Goal: Task Accomplishment & Management: Use online tool/utility

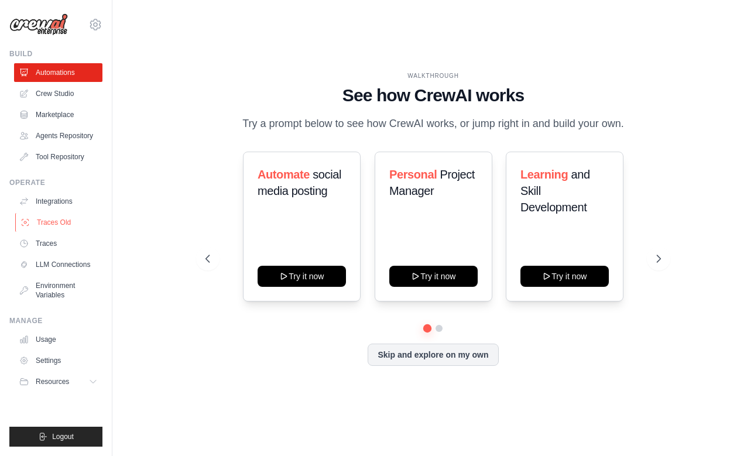
click at [52, 221] on link "Traces Old" at bounding box center [59, 222] width 88 height 19
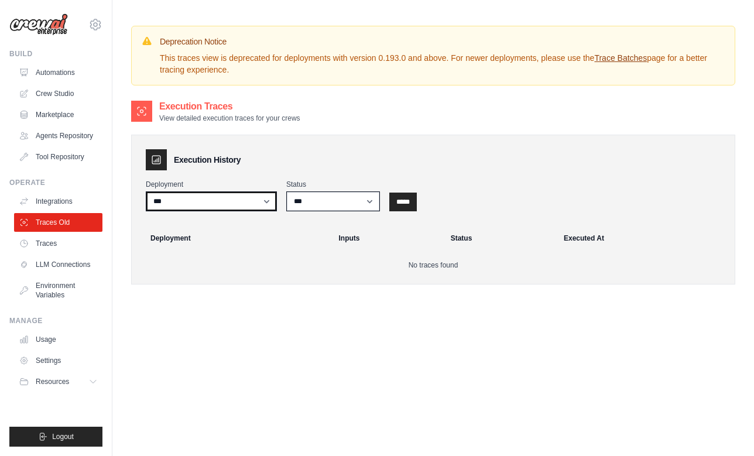
click at [240, 204] on select "***" at bounding box center [211, 202] width 131 height 20
click at [146, 192] on select "***" at bounding box center [211, 202] width 131 height 20
click at [52, 264] on link "LLM Connections" at bounding box center [59, 264] width 88 height 19
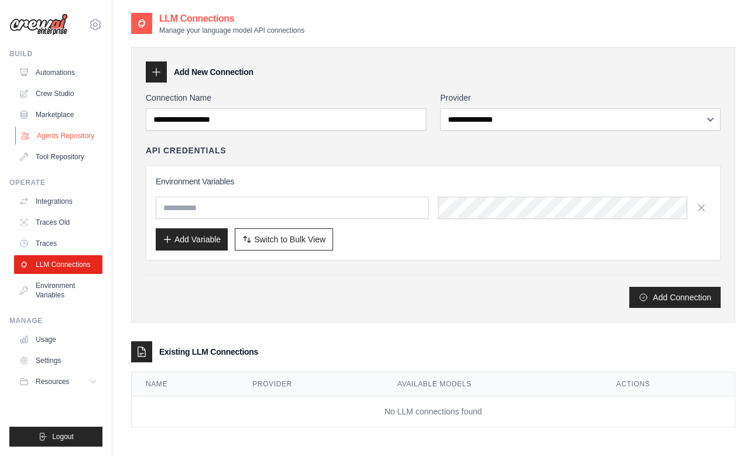
click at [55, 138] on link "Agents Repository" at bounding box center [59, 135] width 88 height 19
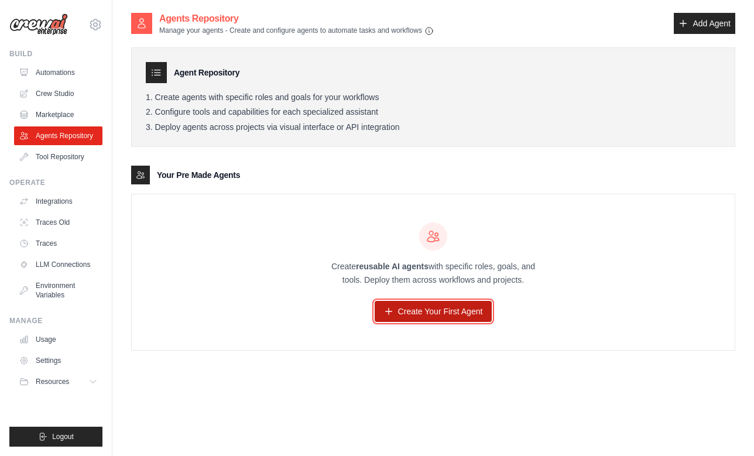
click at [412, 303] on link "Create Your First Agent" at bounding box center [434, 311] width 118 height 21
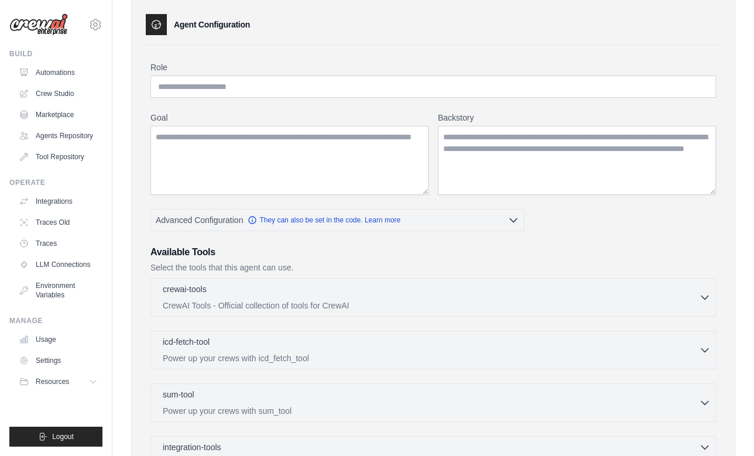
scroll to position [43, 0]
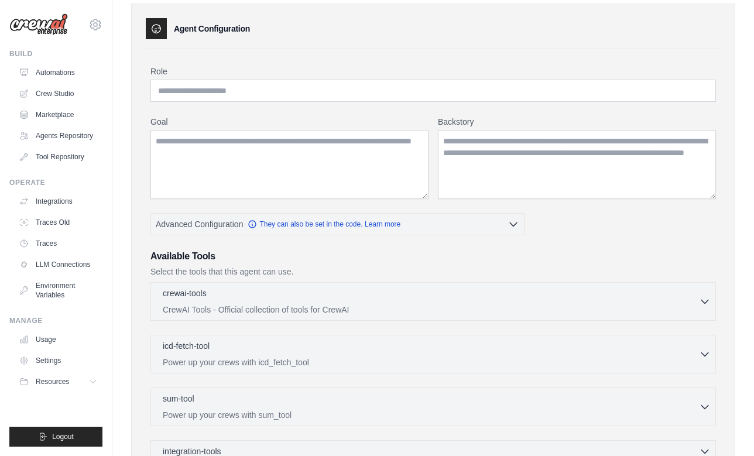
click at [420, 307] on p "CrewAI Tools - Official collection of tools for CrewAI" at bounding box center [431, 310] width 536 height 12
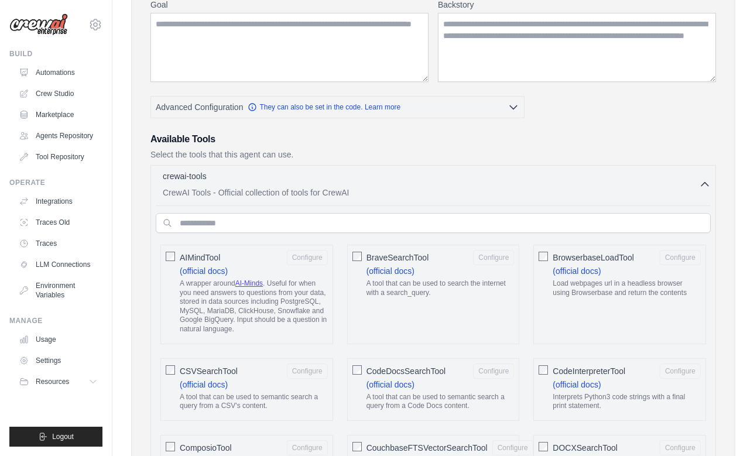
scroll to position [164, 0]
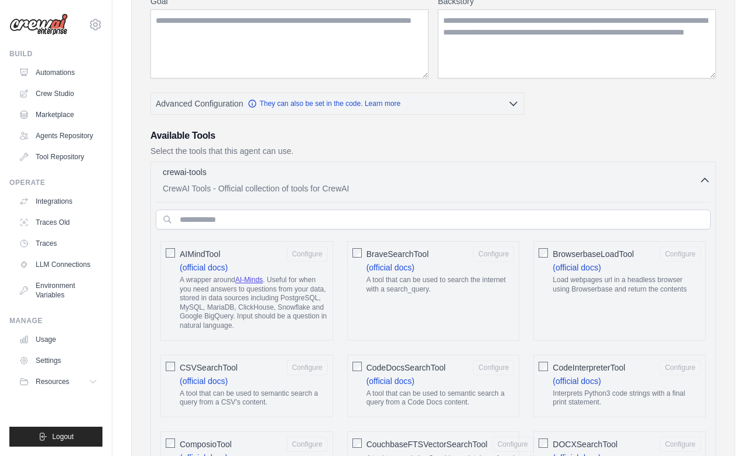
click at [366, 191] on p "CrewAI Tools - Official collection of tools for CrewAI" at bounding box center [431, 189] width 536 height 12
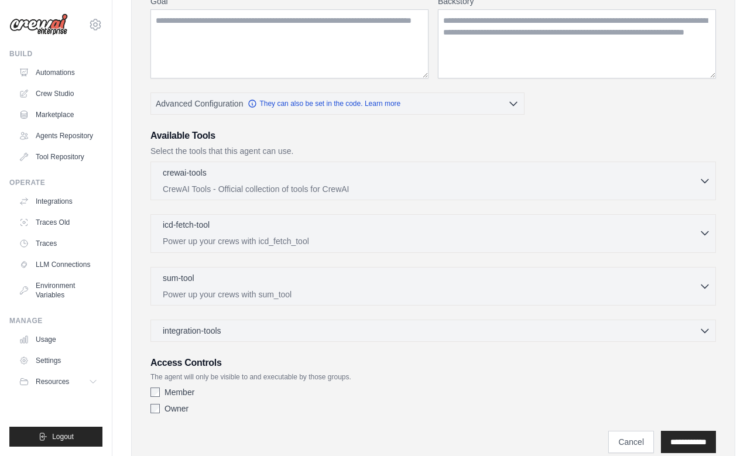
click at [332, 244] on p "Power up your crews with icd_fetch_tool" at bounding box center [431, 241] width 536 height 12
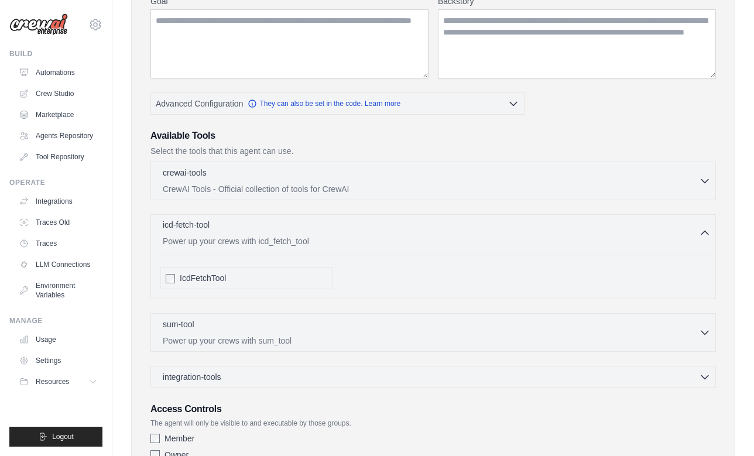
click at [332, 244] on p "Power up your crews with icd_fetch_tool" at bounding box center [431, 241] width 536 height 12
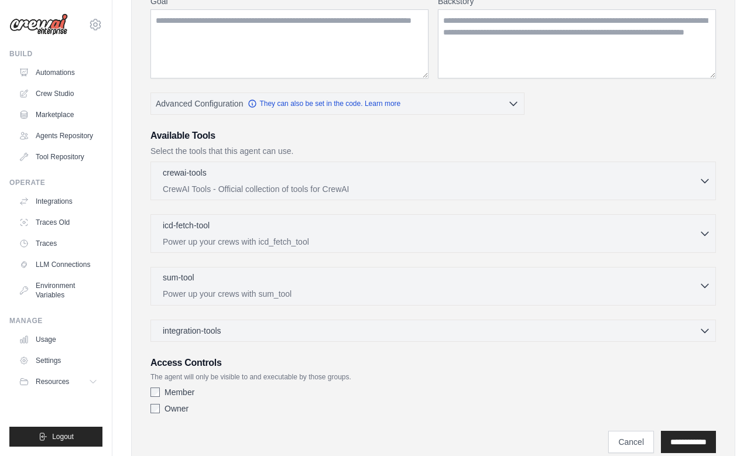
click at [312, 295] on p "Power up your crews with sum_tool" at bounding box center [431, 294] width 536 height 12
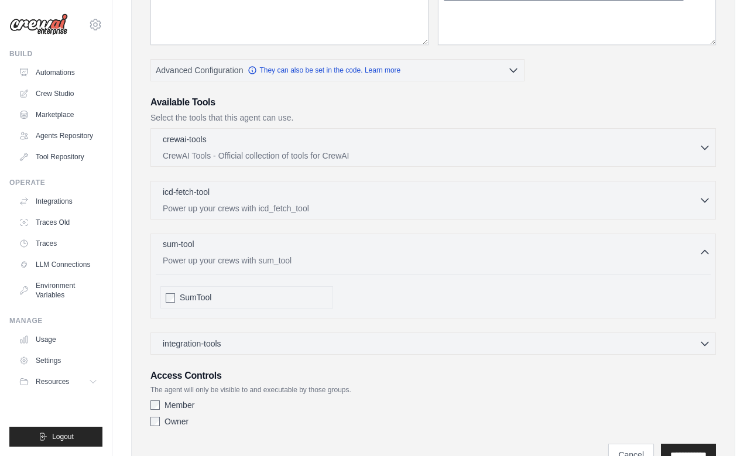
scroll to position [255, 0]
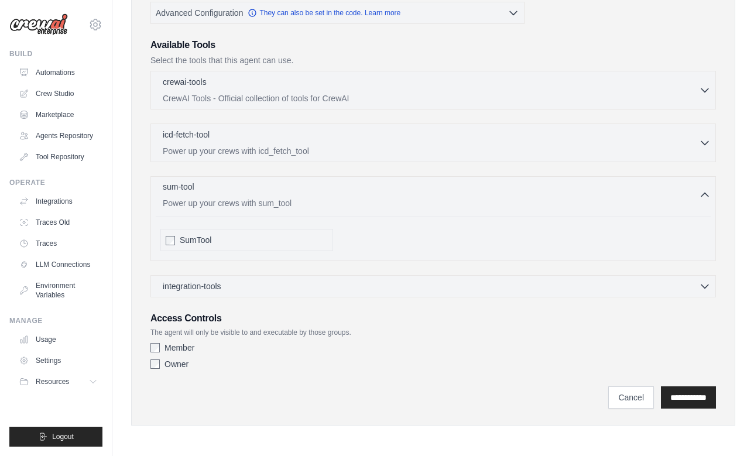
click at [299, 201] on p "Power up your crews with sum_tool" at bounding box center [431, 203] width 536 height 12
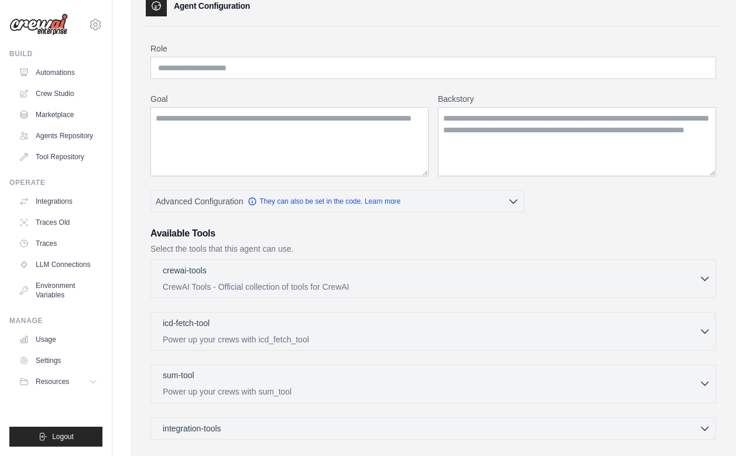
scroll to position [0, 0]
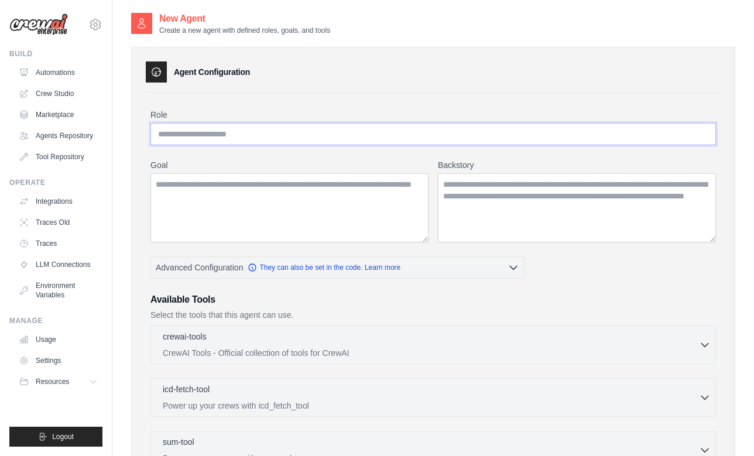
click at [224, 131] on input "Role" at bounding box center [434, 134] width 566 height 22
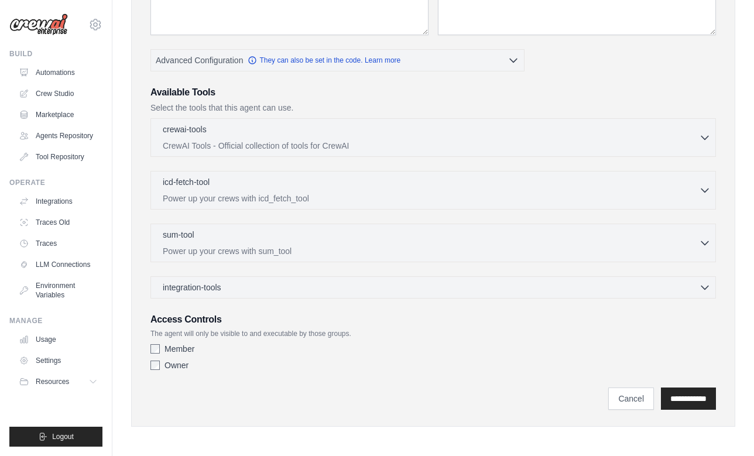
scroll to position [208, 0]
click at [245, 140] on p "CrewAI Tools - Official collection of tools for CrewAI" at bounding box center [431, 144] width 536 height 12
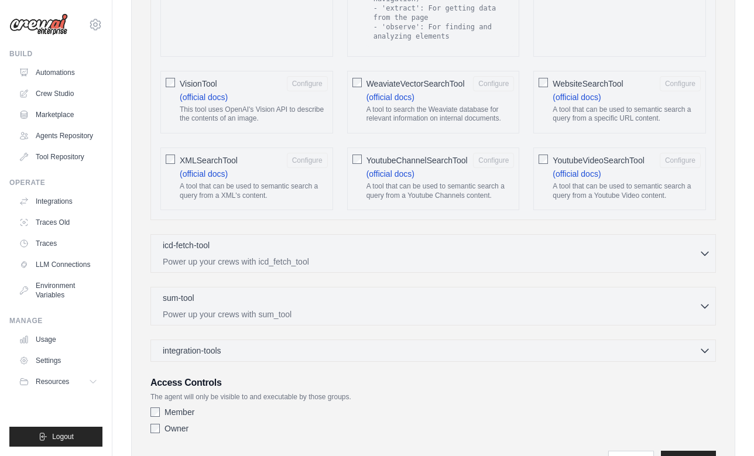
scroll to position [2236, 0]
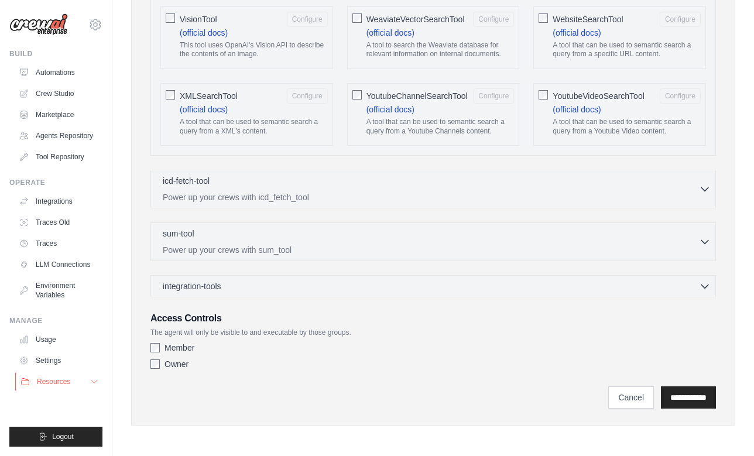
click at [97, 381] on icon at bounding box center [94, 382] width 6 height 3
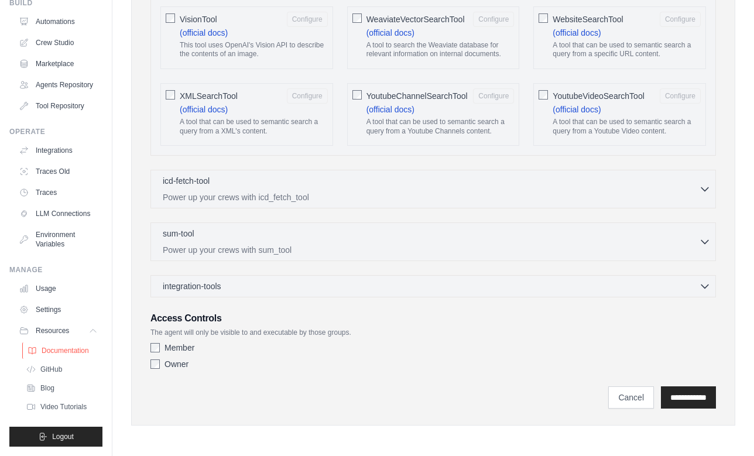
click at [64, 349] on span "Documentation" at bounding box center [65, 350] width 47 height 9
